Goal: Obtain resource: Download file/media

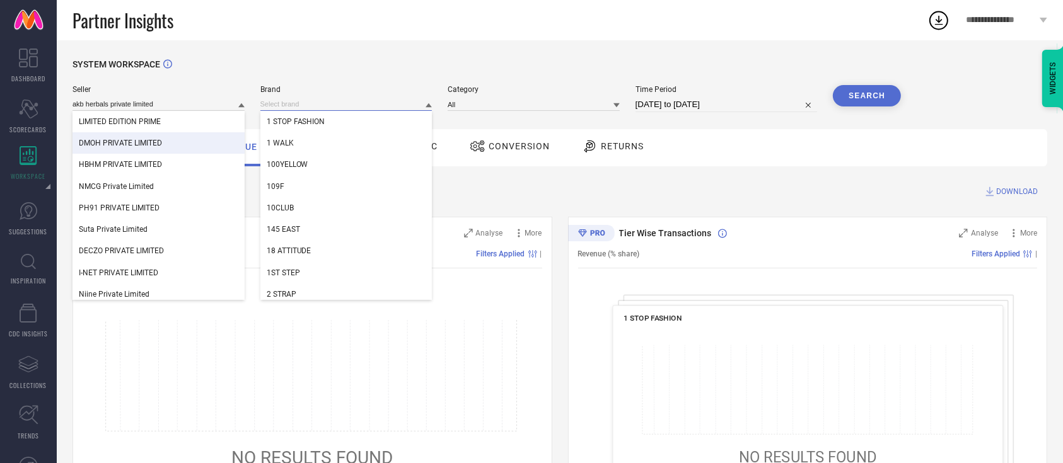
click at [309, 103] on input at bounding box center [346, 104] width 172 height 13
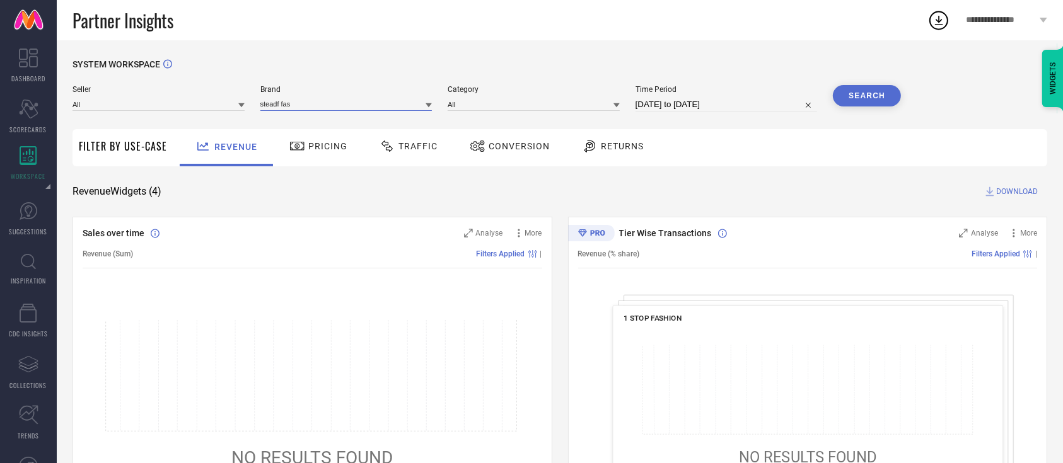
type input "steadf fast"
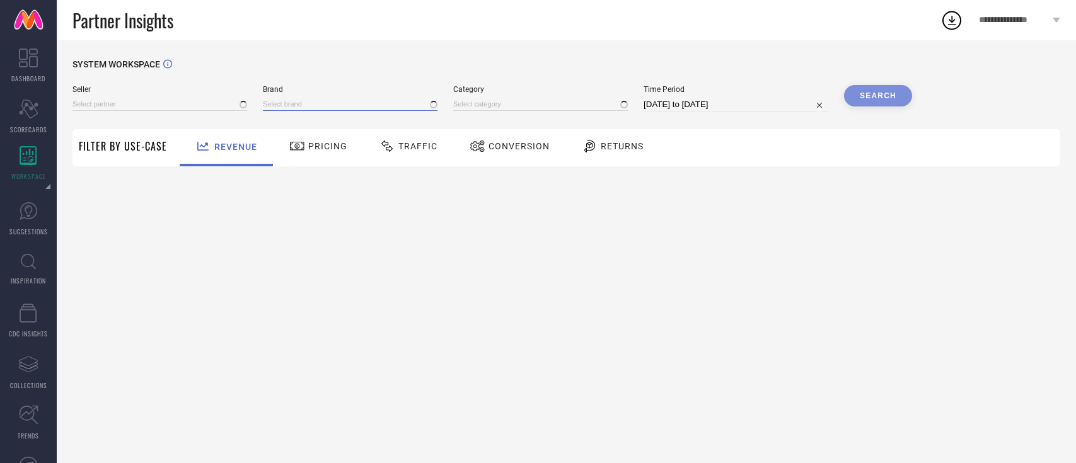
type input "All"
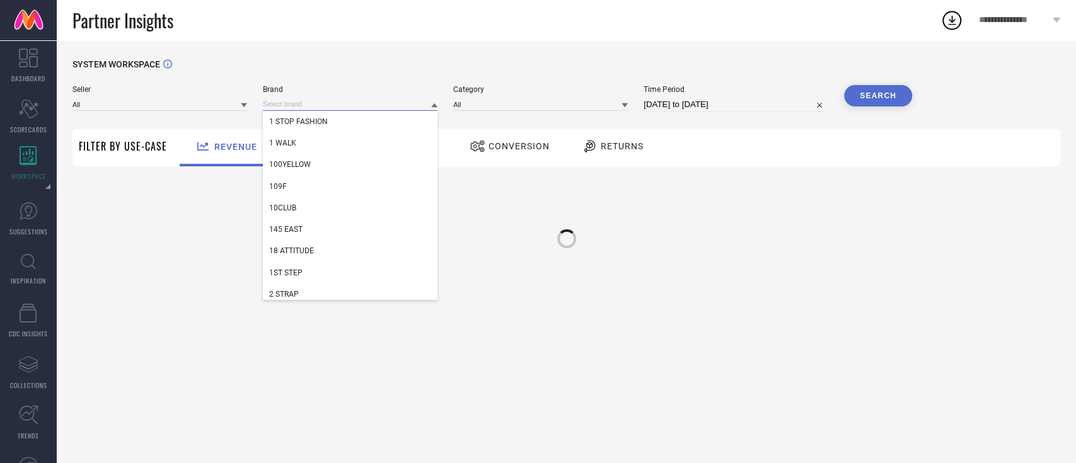
click at [282, 103] on input at bounding box center [350, 104] width 175 height 13
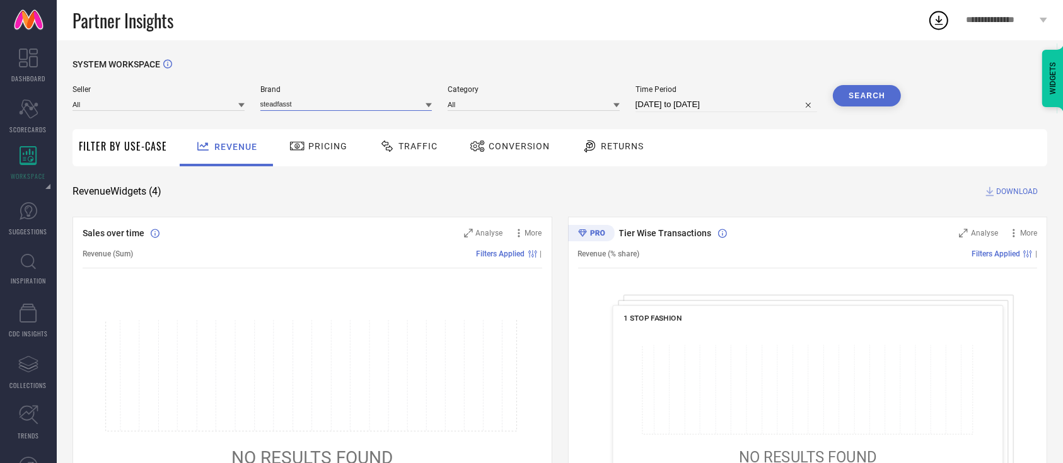
type input "steadfasst"
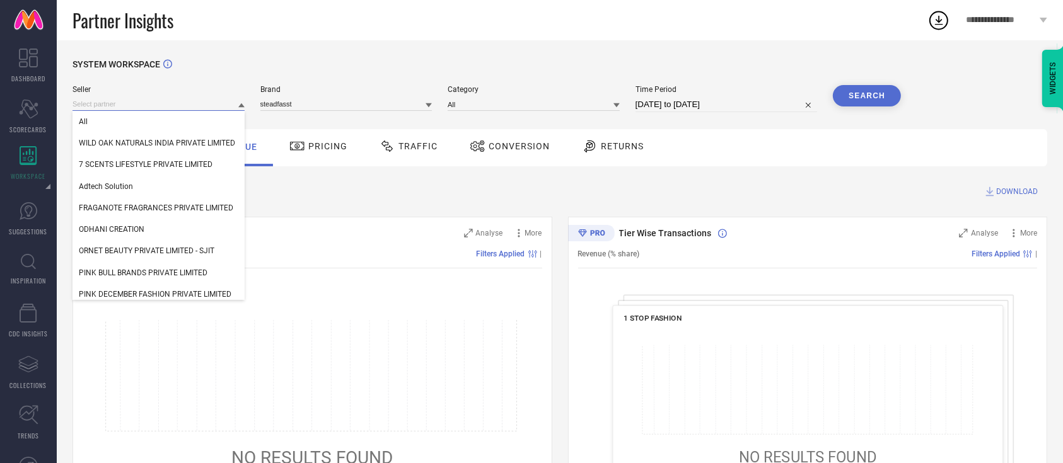
click at [202, 103] on input at bounding box center [158, 104] width 172 height 13
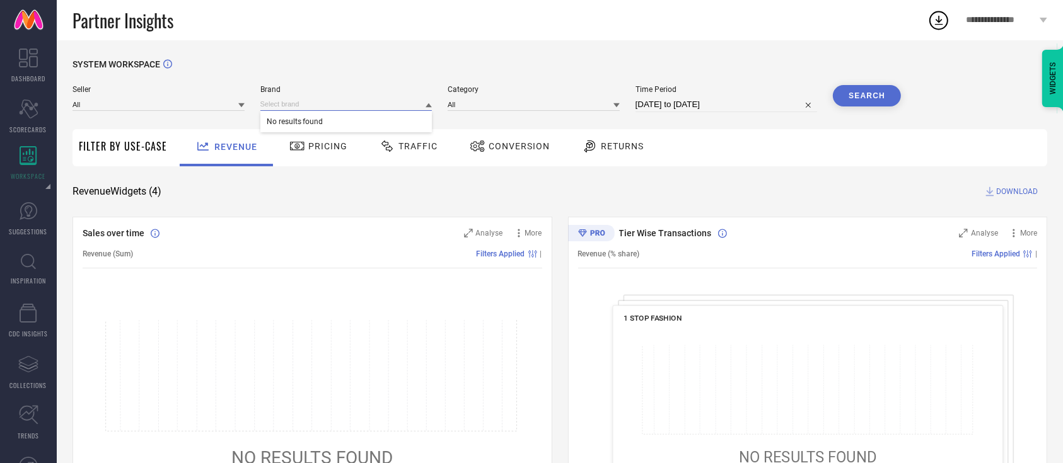
click at [279, 98] on input at bounding box center [346, 104] width 172 height 13
click at [284, 105] on input at bounding box center [346, 104] width 172 height 13
type input "stead"
click at [296, 123] on span "STEADFAST NUTRITION" at bounding box center [307, 121] width 81 height 9
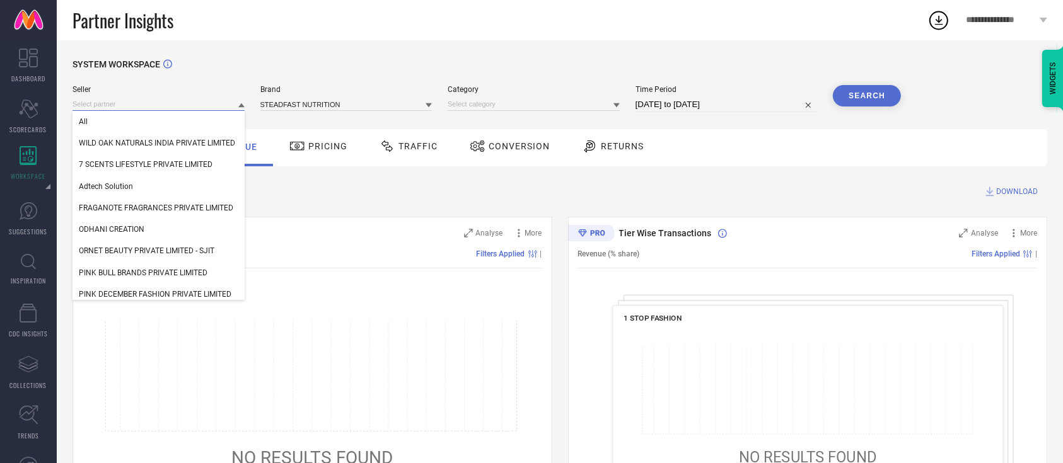
click at [209, 108] on input at bounding box center [158, 104] width 172 height 13
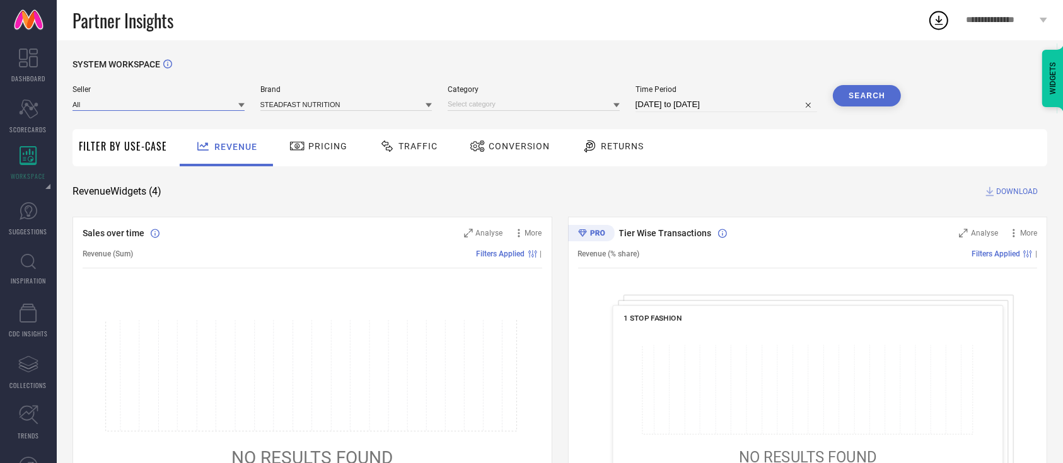
click at [185, 109] on input at bounding box center [158, 104] width 172 height 13
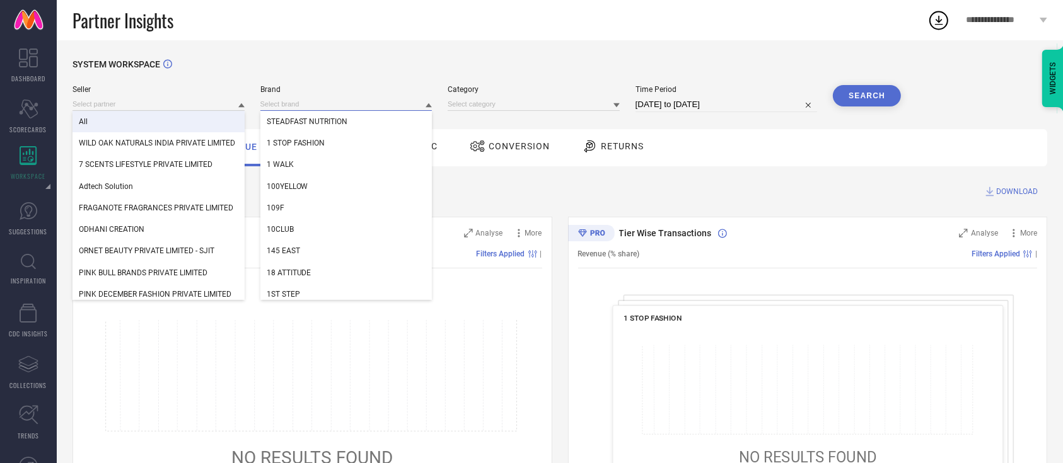
click at [368, 107] on input at bounding box center [346, 104] width 172 height 13
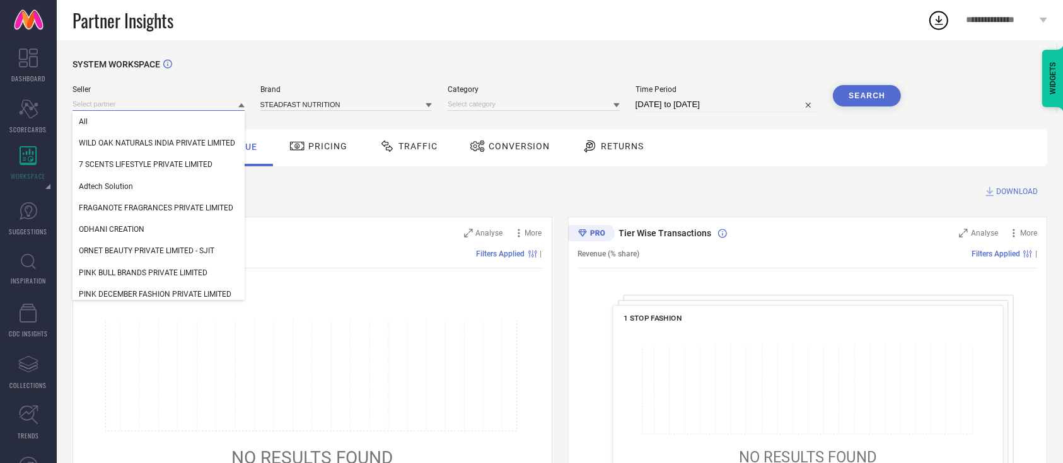
click at [210, 111] on input at bounding box center [158, 104] width 172 height 13
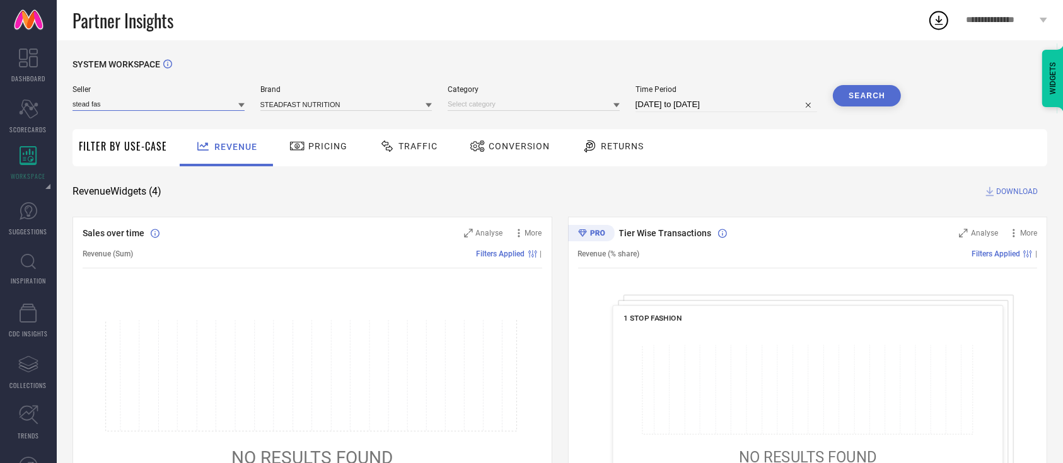
type input "stead fast"
click at [202, 103] on input "stead fast" at bounding box center [158, 104] width 172 height 13
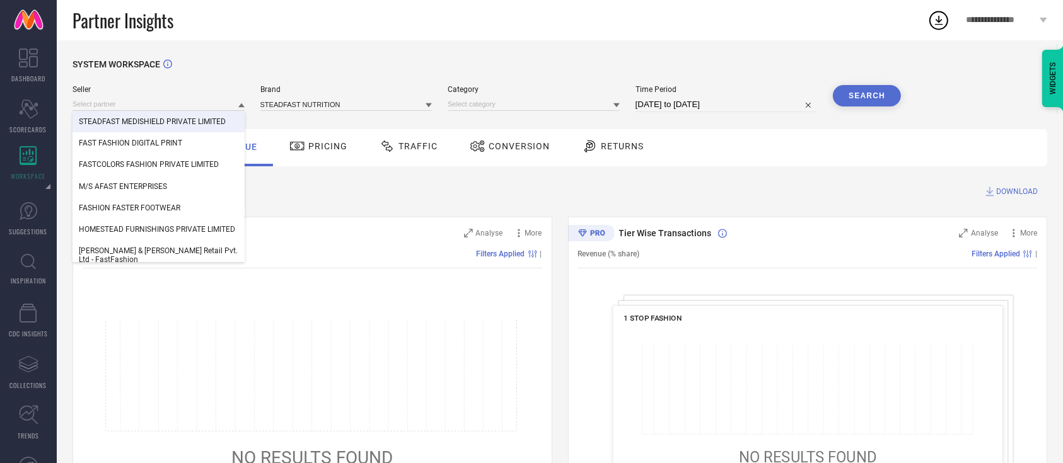
click at [193, 118] on span "STEADFAST MEDISHIELD PRIVATE LIMITED" at bounding box center [152, 121] width 147 height 9
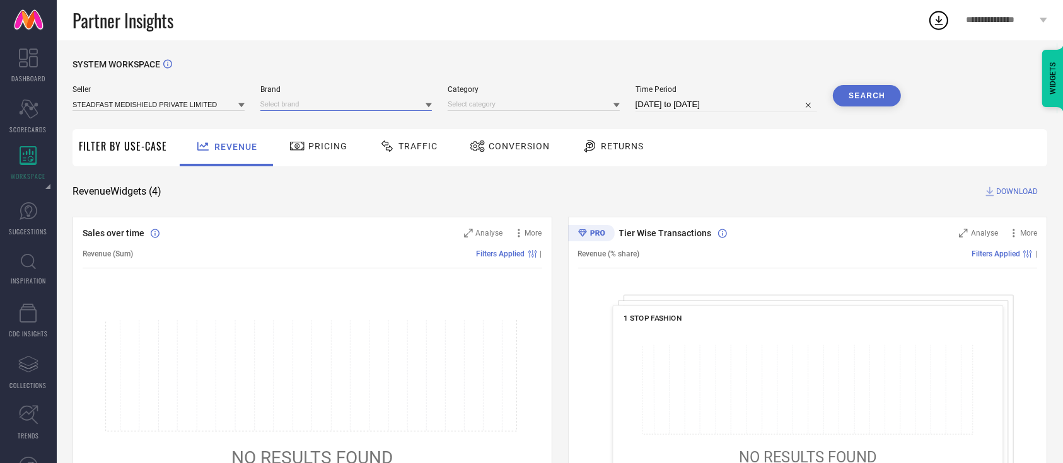
click at [340, 105] on input at bounding box center [346, 104] width 172 height 13
click at [339, 107] on input at bounding box center [346, 104] width 172 height 13
click at [337, 115] on div "STEADFAST NUTRITION" at bounding box center [346, 121] width 172 height 21
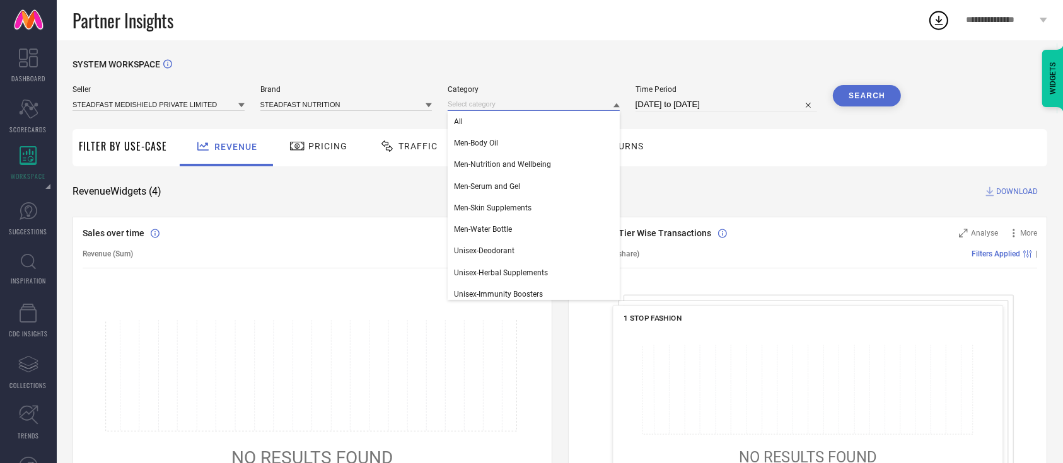
click at [468, 105] on input at bounding box center [533, 104] width 172 height 13
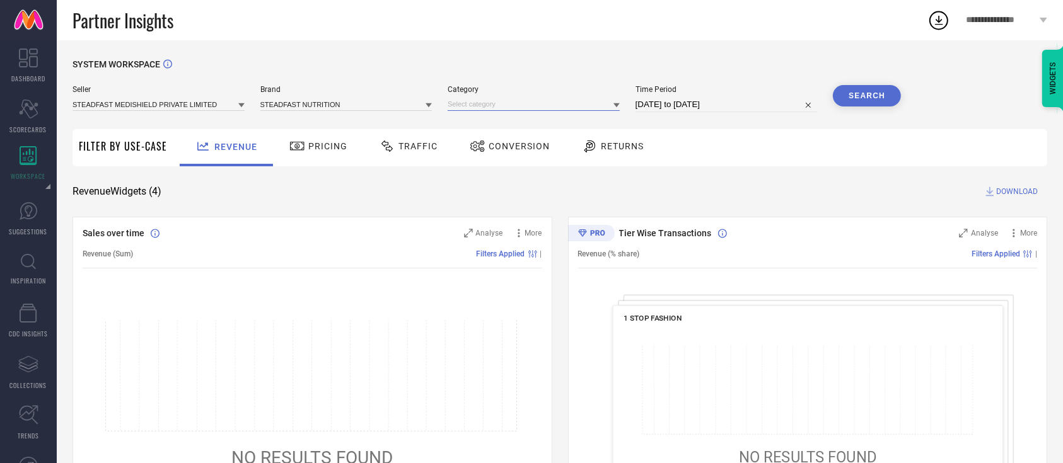
click at [480, 106] on input at bounding box center [533, 104] width 172 height 13
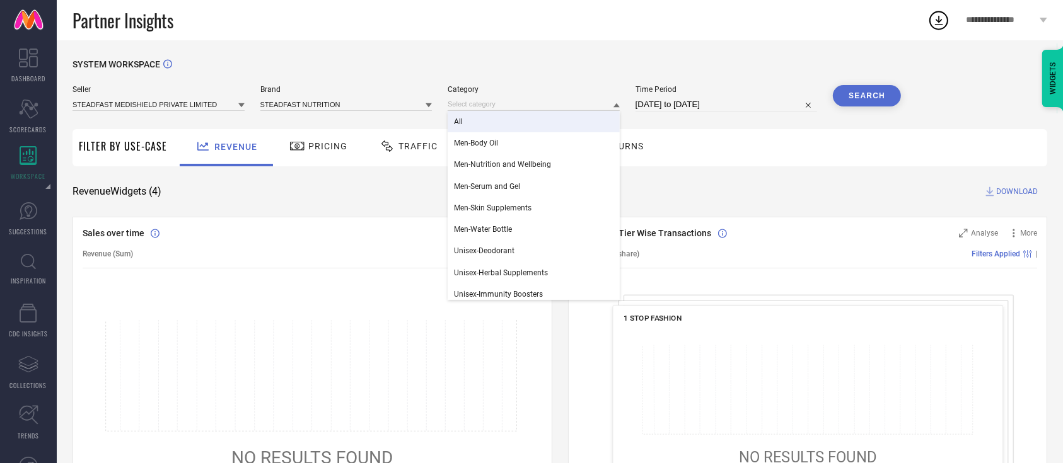
click at [480, 122] on div "All" at bounding box center [533, 121] width 172 height 21
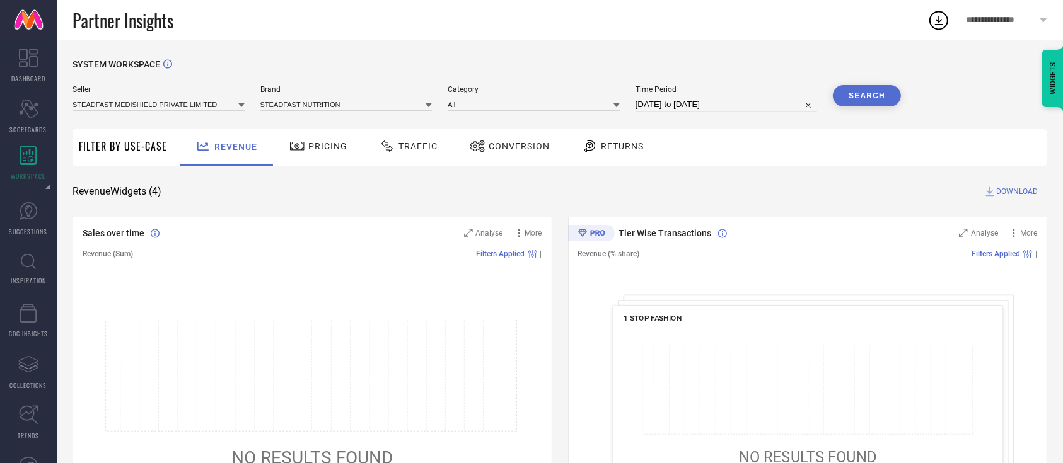
select select "6"
select select "2025"
select select "7"
select select "2025"
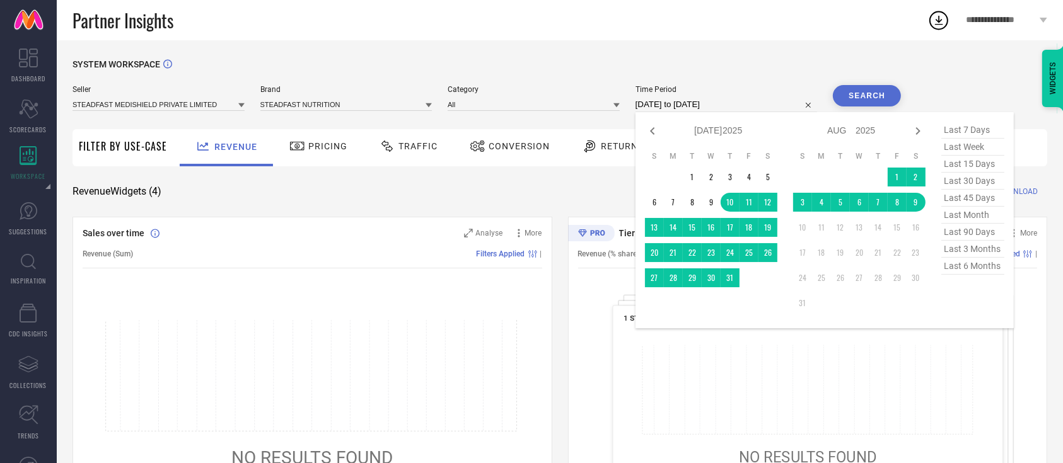
click at [647, 105] on input "10-07-2025 to 09-08-2025" at bounding box center [726, 104] width 182 height 15
click at [974, 253] on span "last 3 months" at bounding box center [972, 249] width 63 height 17
type input "01-05-2025 to 31-07-2025"
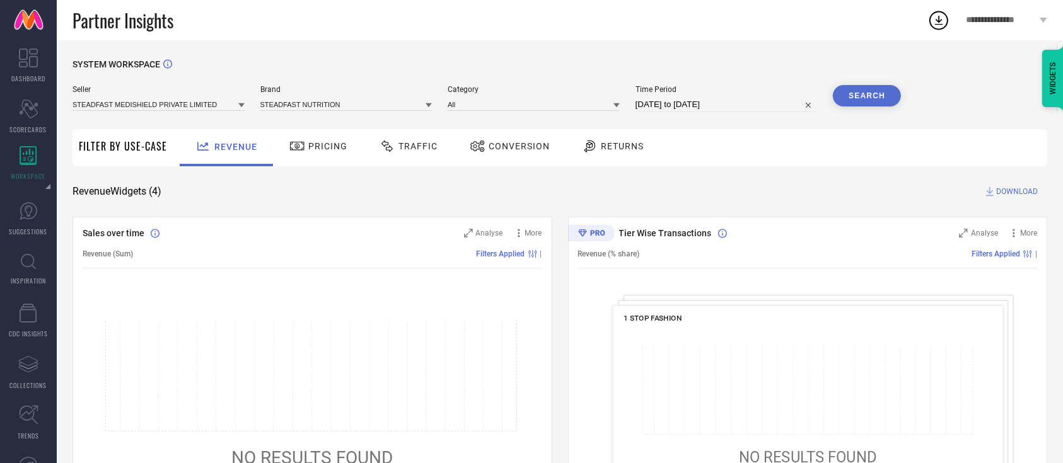
select select "4"
select select "2025"
select select "5"
select select "2025"
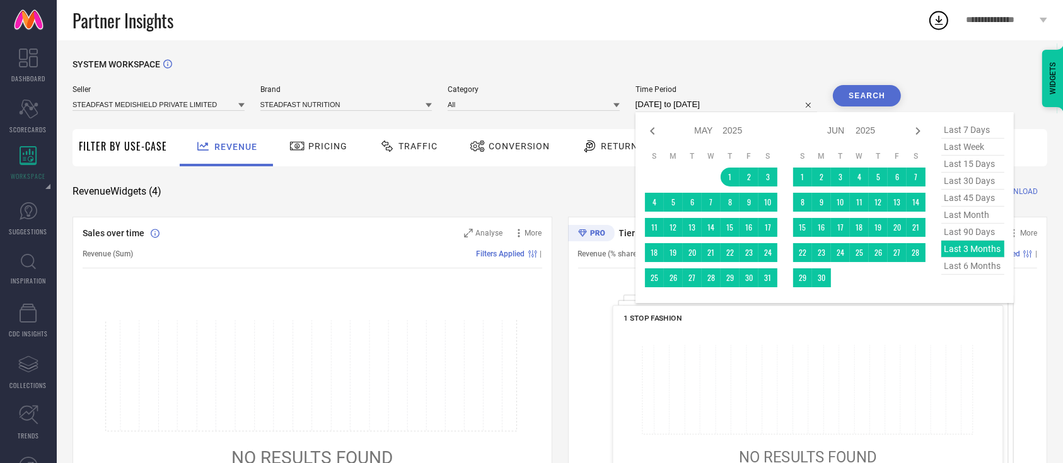
click at [767, 103] on input "01-05-2025 to 31-07-2025" at bounding box center [726, 104] width 182 height 15
click at [965, 259] on div "last 7 days last week last 15 days last 30 days last 45 days last month last 90…" at bounding box center [972, 208] width 63 height 172
click at [870, 98] on button "Search" at bounding box center [867, 95] width 68 height 21
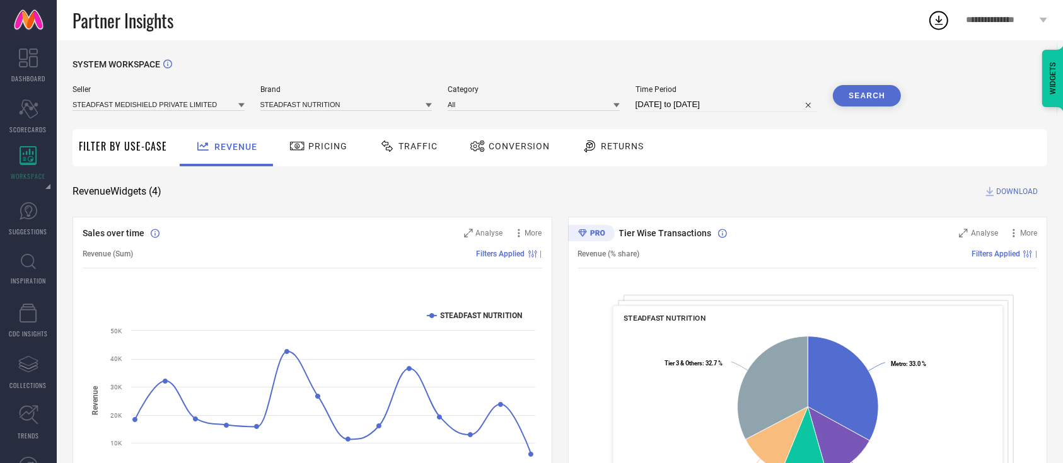
click at [1005, 192] on span "DOWNLOAD" at bounding box center [1017, 191] width 42 height 13
